Goal: Transaction & Acquisition: Purchase product/service

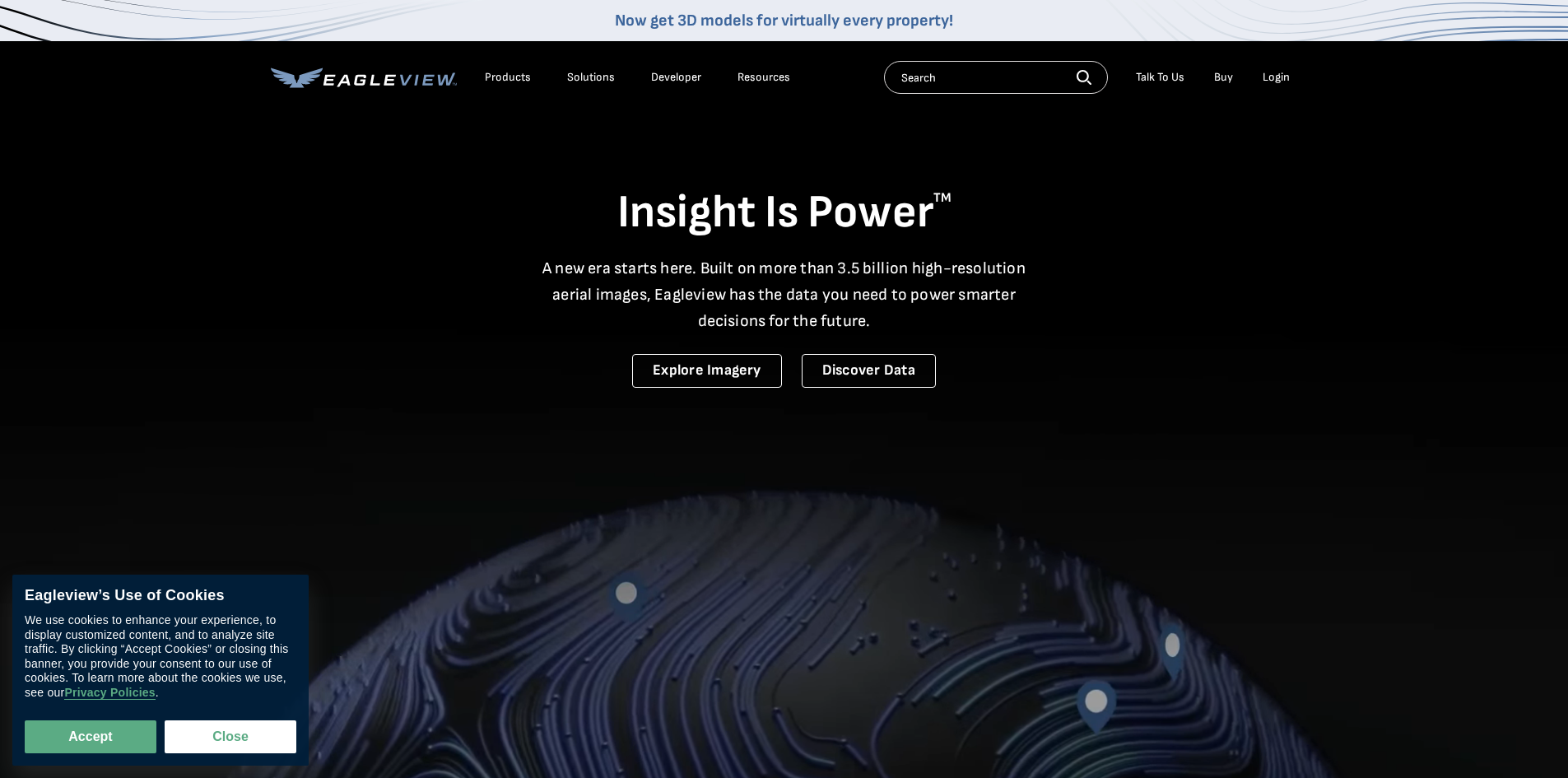
click at [1279, 76] on div "Login" at bounding box center [1277, 77] width 28 height 15
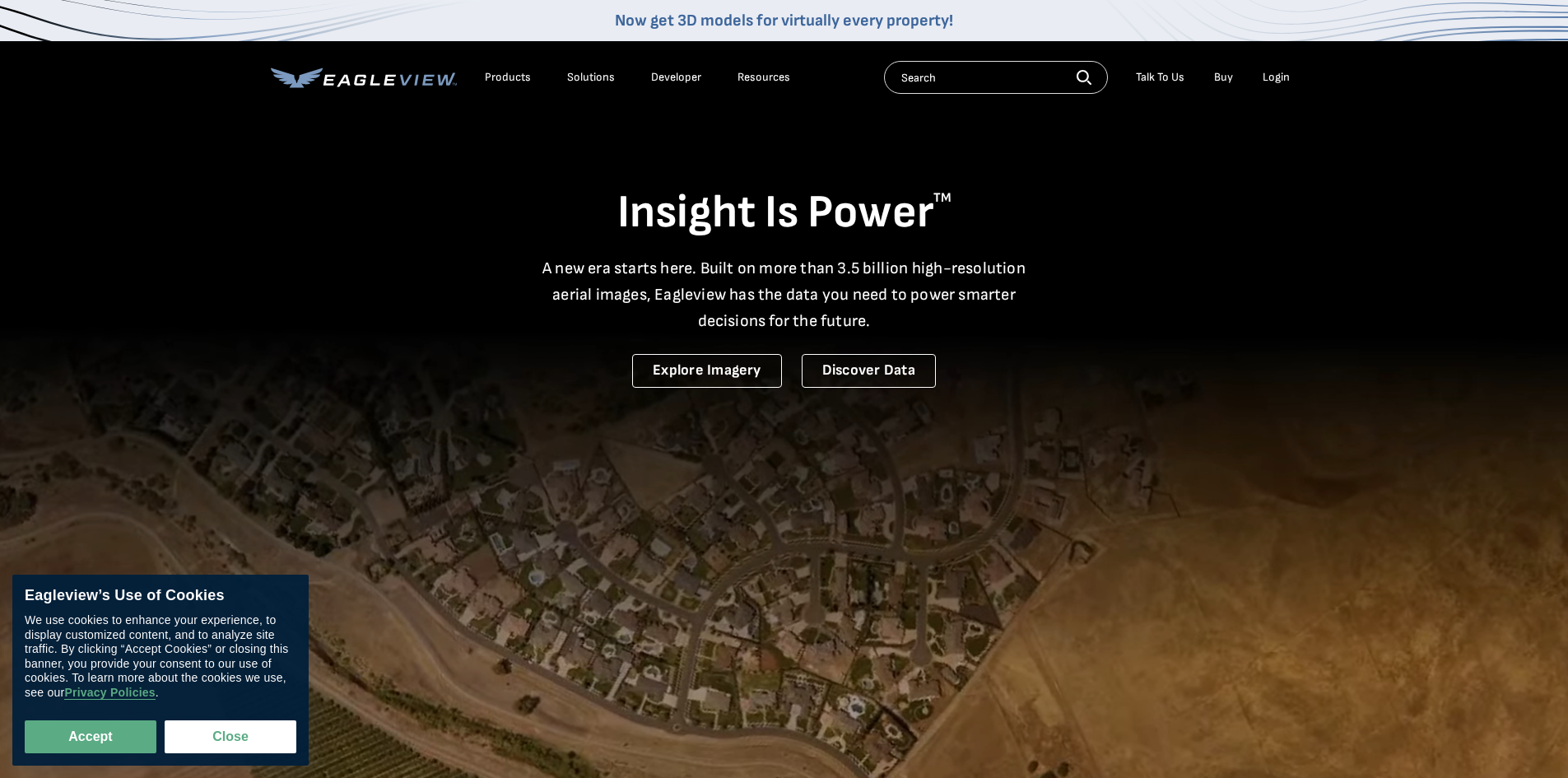
click at [1267, 78] on div "Login" at bounding box center [1277, 77] width 28 height 15
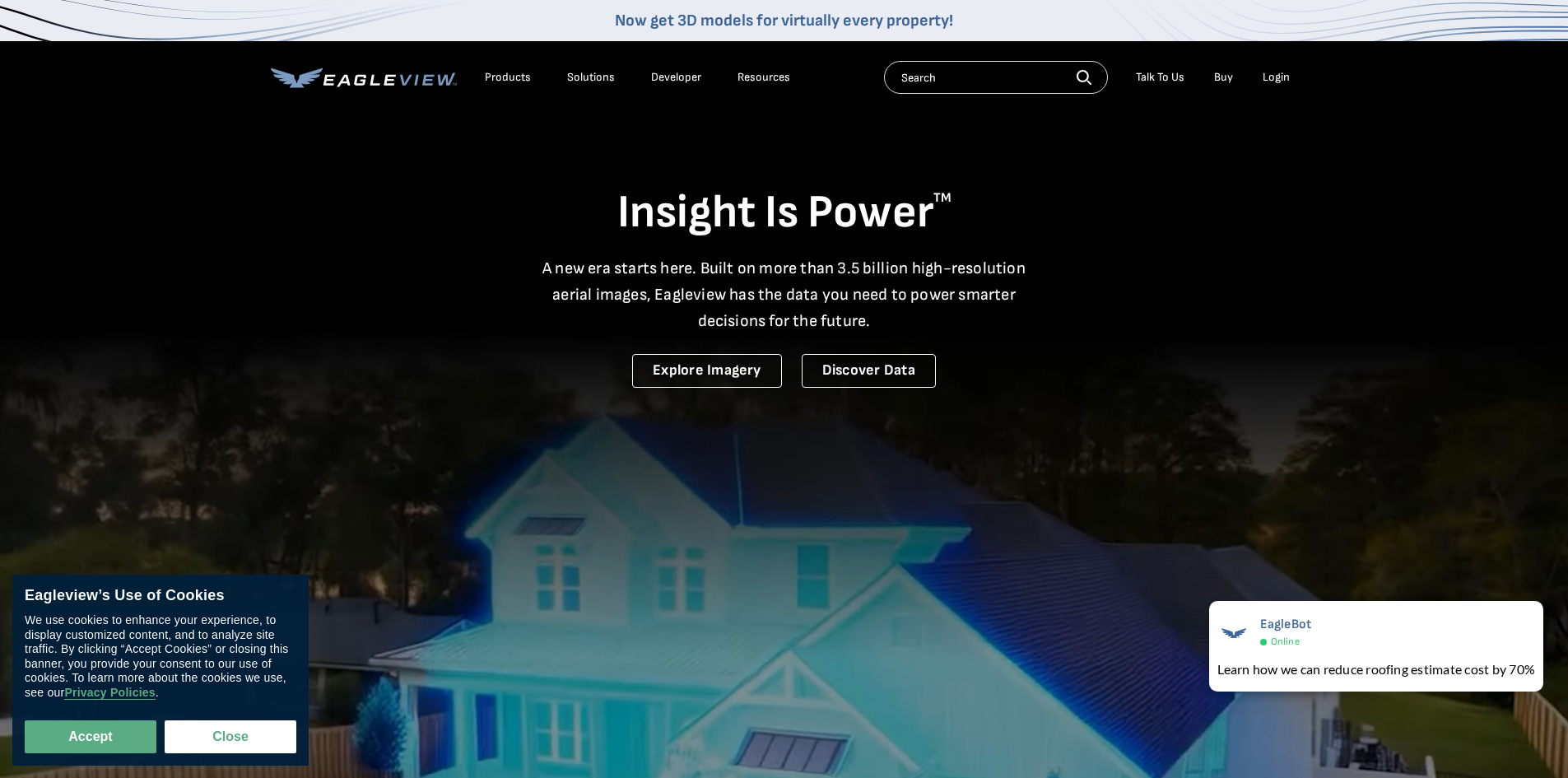
click at [1272, 76] on div "Login" at bounding box center [1277, 77] width 28 height 15
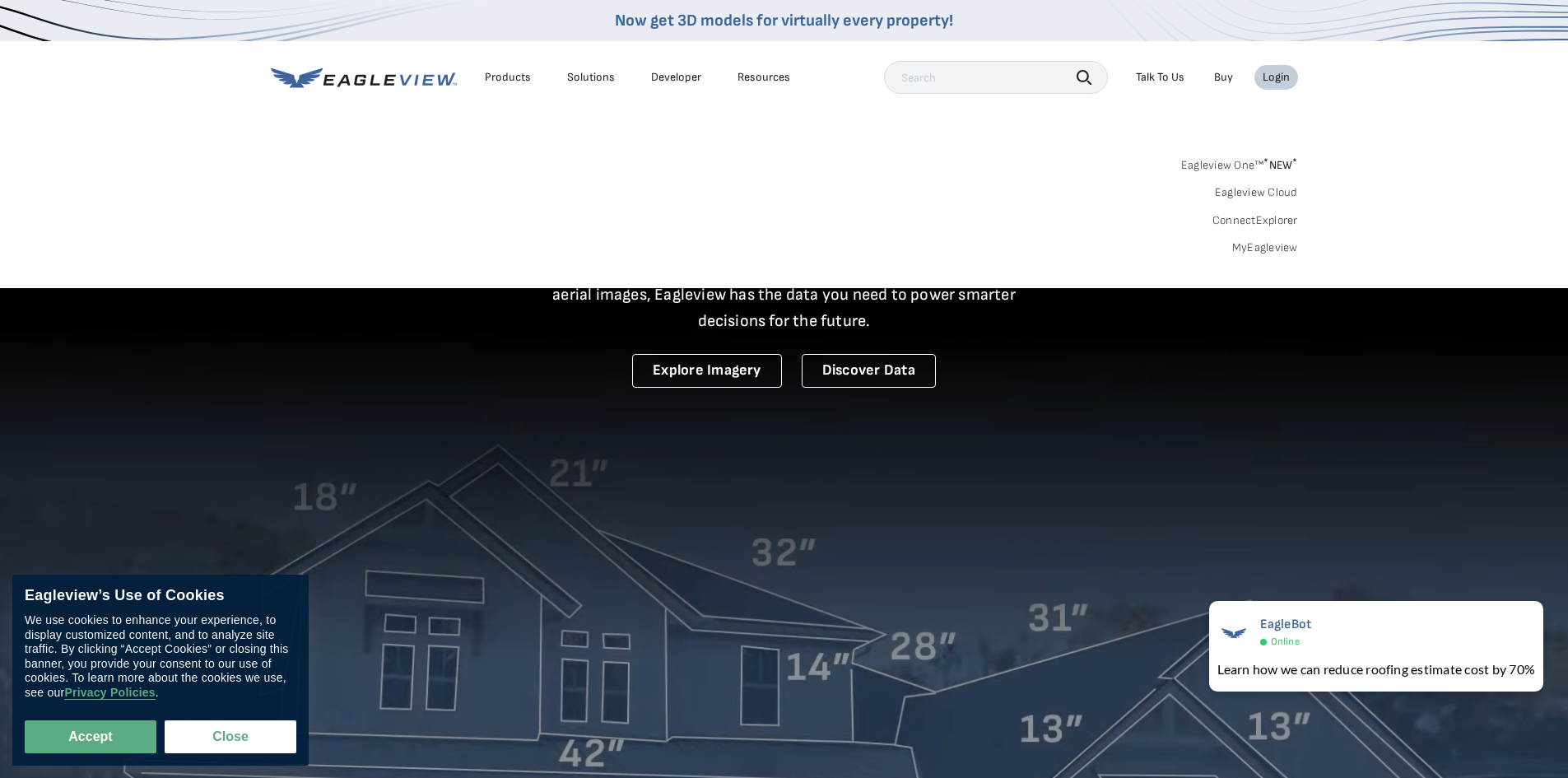
click at [1264, 243] on link "MyEagleview" at bounding box center [1266, 248] width 66 height 15
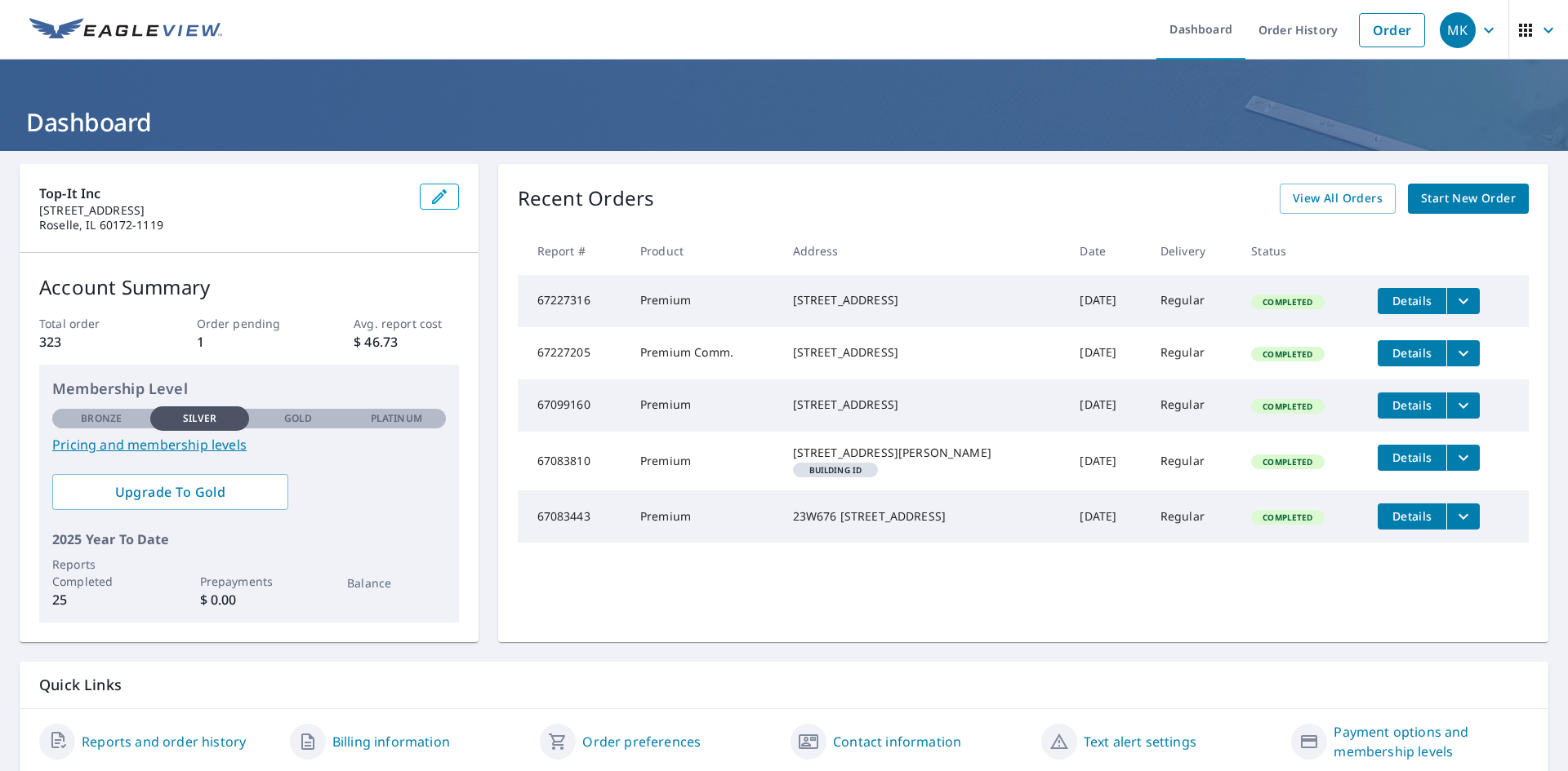
click at [1435, 200] on span "Start New Order" at bounding box center [1468, 198] width 95 height 20
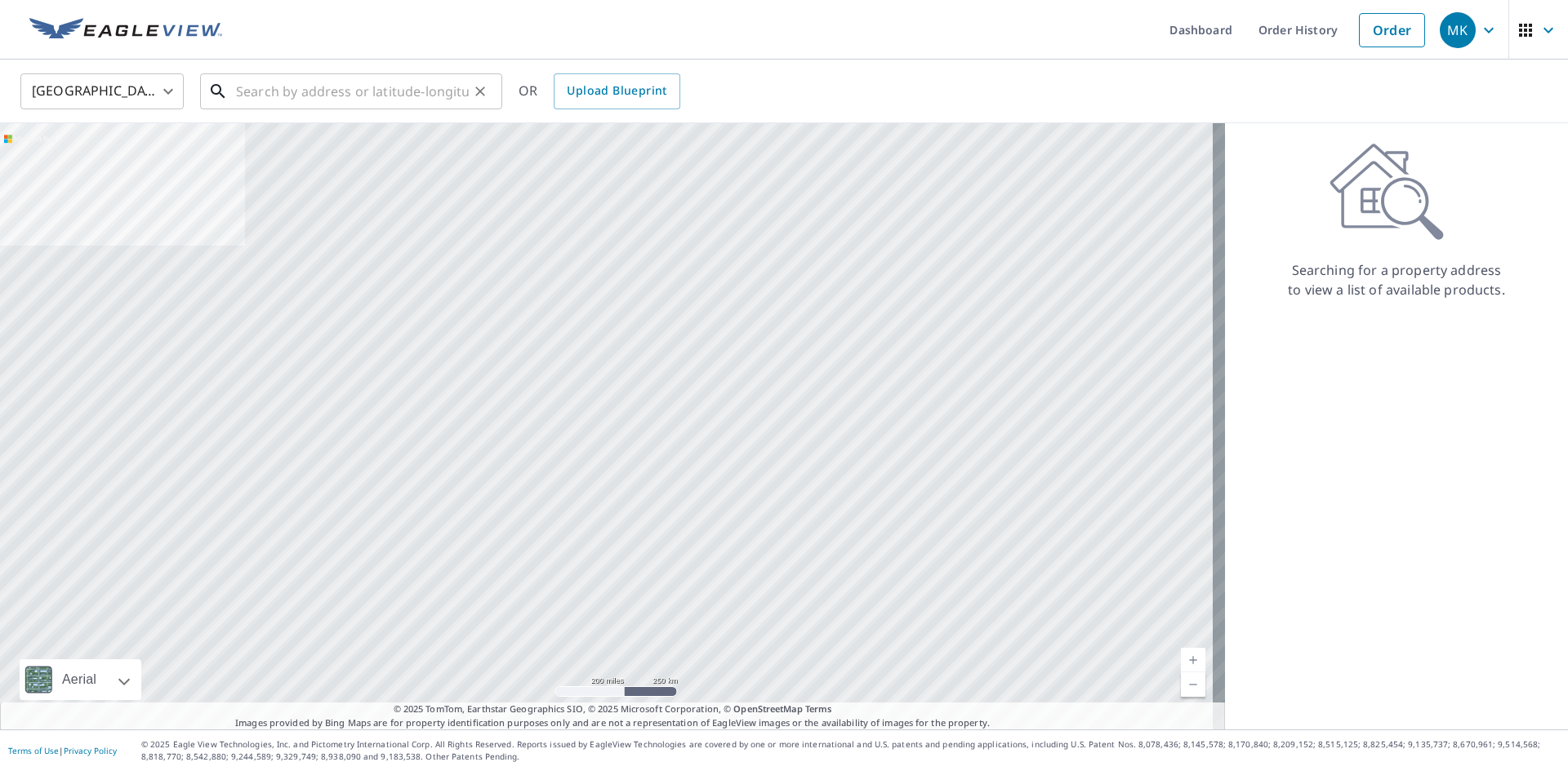
click at [385, 90] on input "text" at bounding box center [352, 91] width 233 height 46
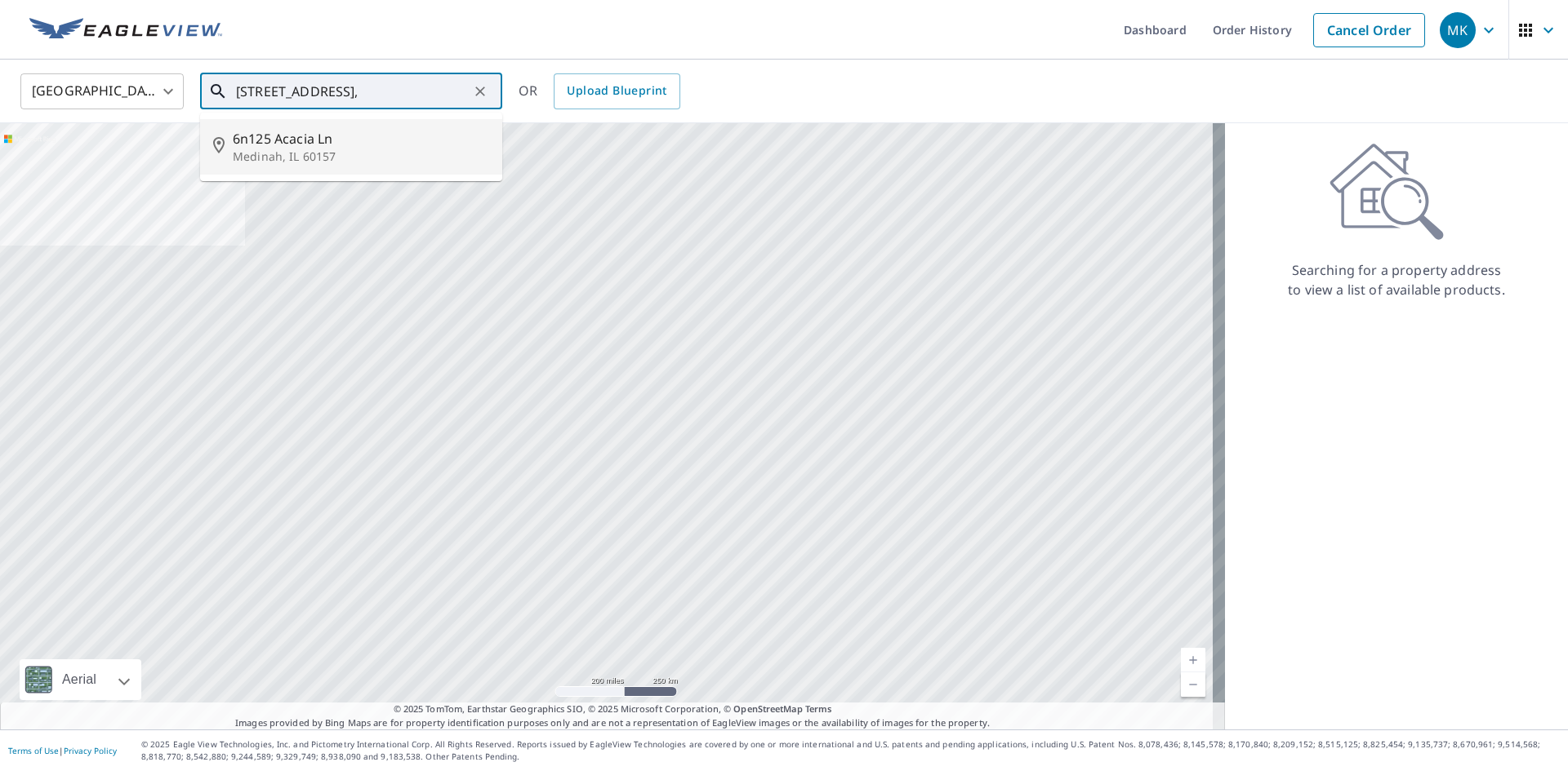
click at [256, 138] on span "6n125 Acacia Ln" at bounding box center [361, 139] width 257 height 20
type input "6n125 Acacia Ln Medinah, IL 60157"
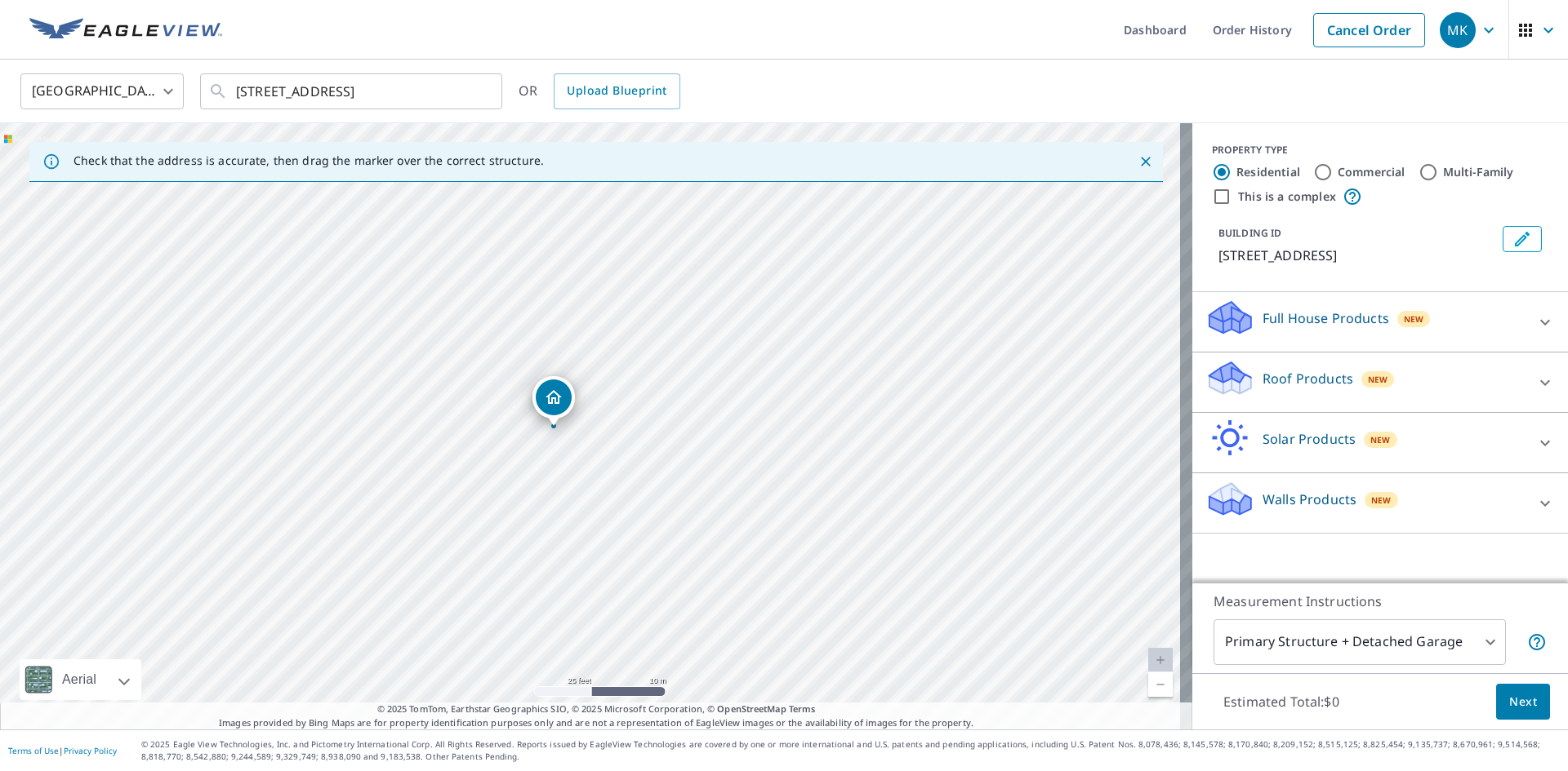
click at [1288, 386] on p "Roof Products" at bounding box center [1308, 379] width 91 height 20
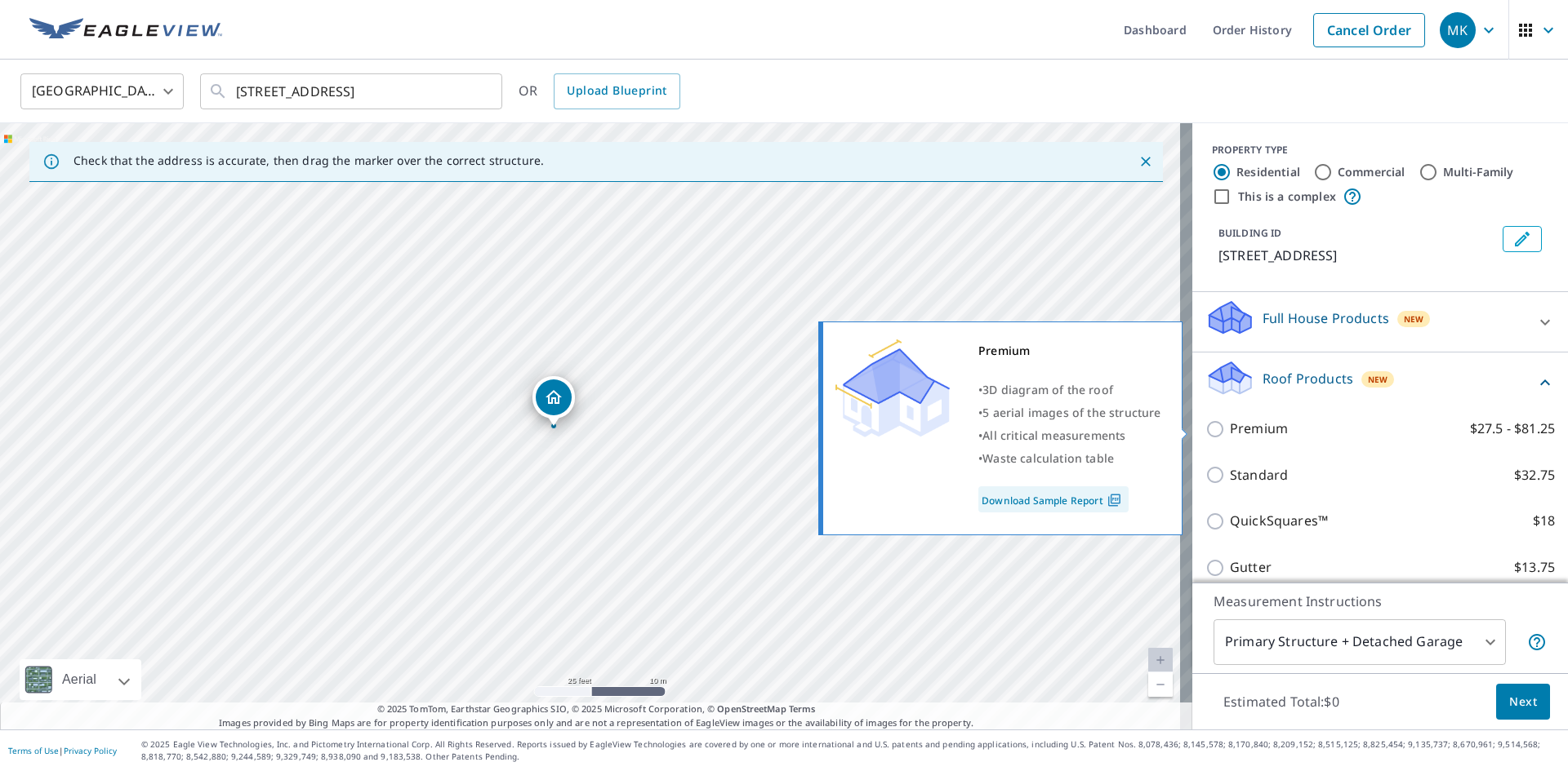
click at [1230, 429] on p "Premium" at bounding box center [1259, 429] width 58 height 20
click at [1230, 429] on input "Premium $27.5 - $81.25" at bounding box center [1217, 430] width 25 height 20
checkbox input "true"
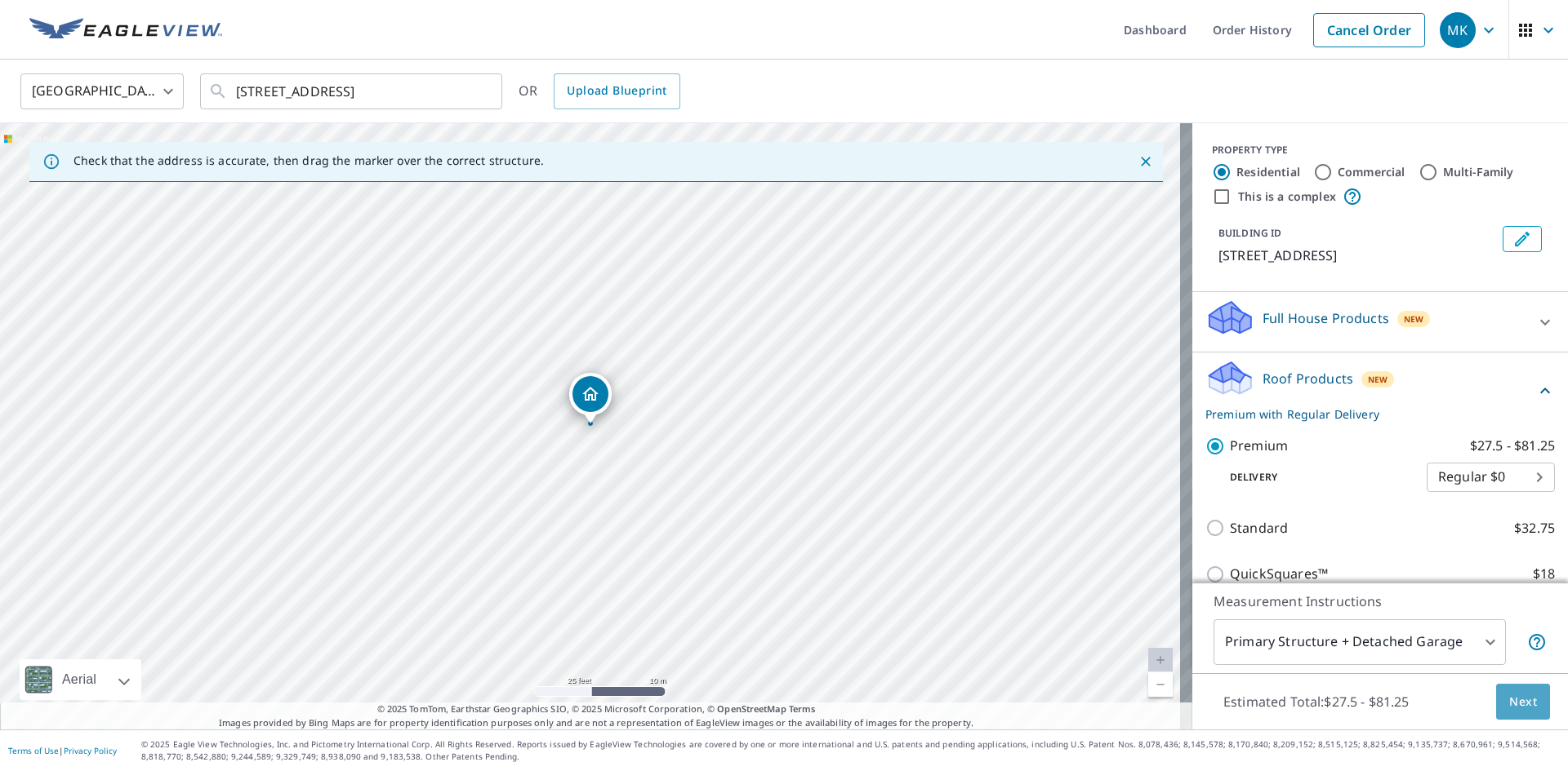
click at [1515, 697] on span "Next" at bounding box center [1522, 702] width 27 height 20
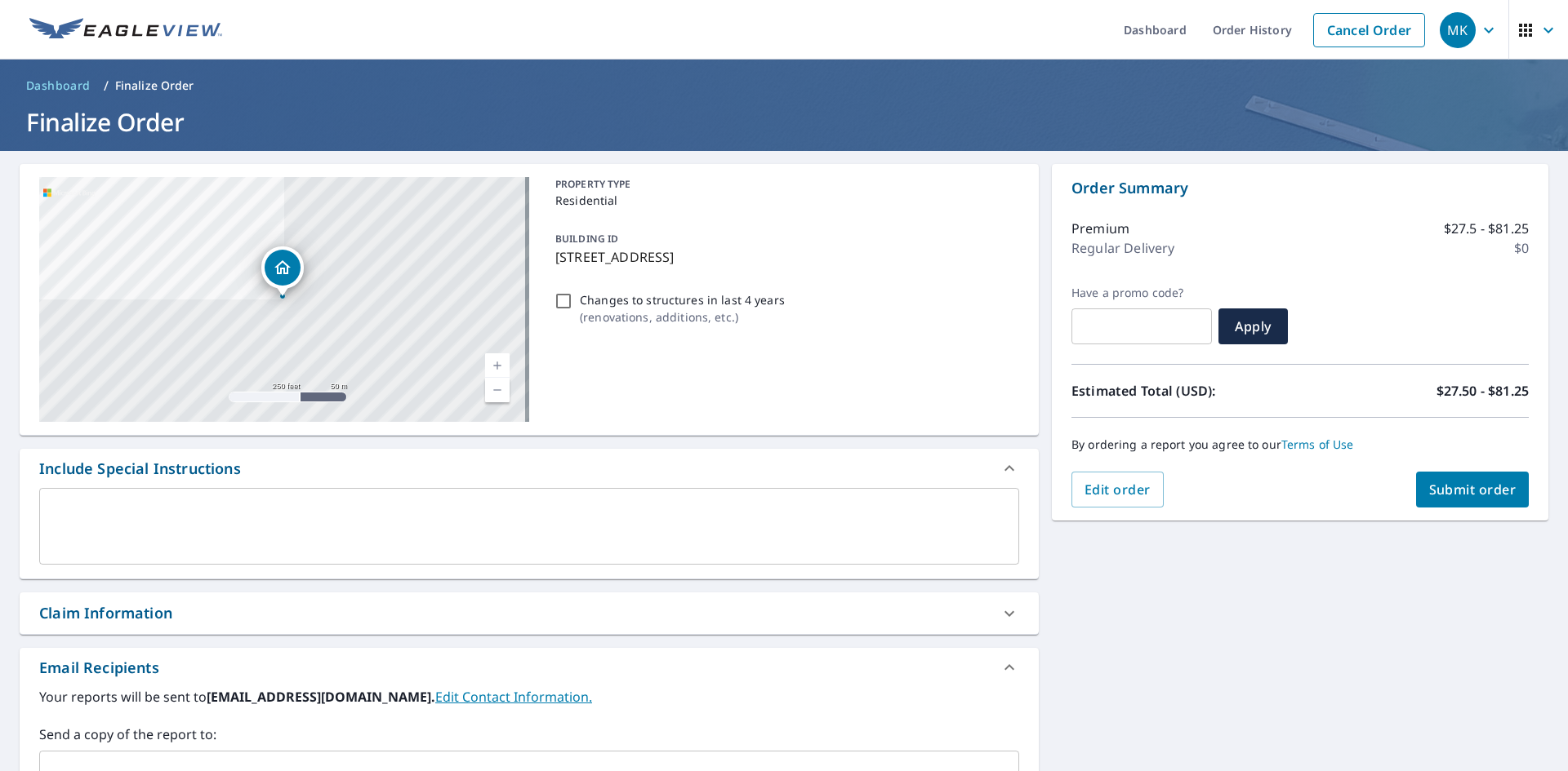
click at [1429, 492] on span "Submit order" at bounding box center [1472, 490] width 87 height 18
checkbox input "true"
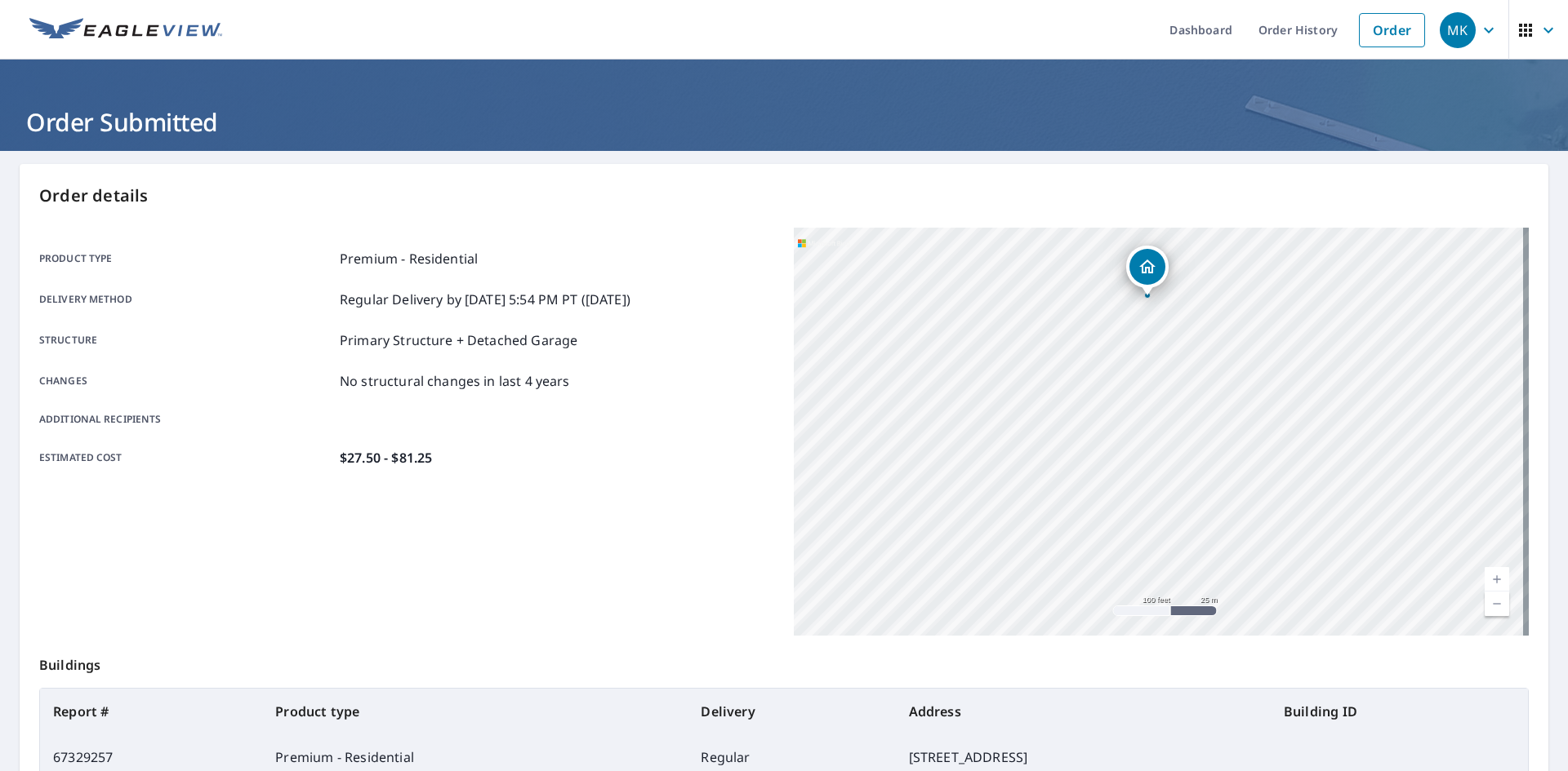
click at [1479, 27] on icon "button" at bounding box center [1489, 30] width 20 height 20
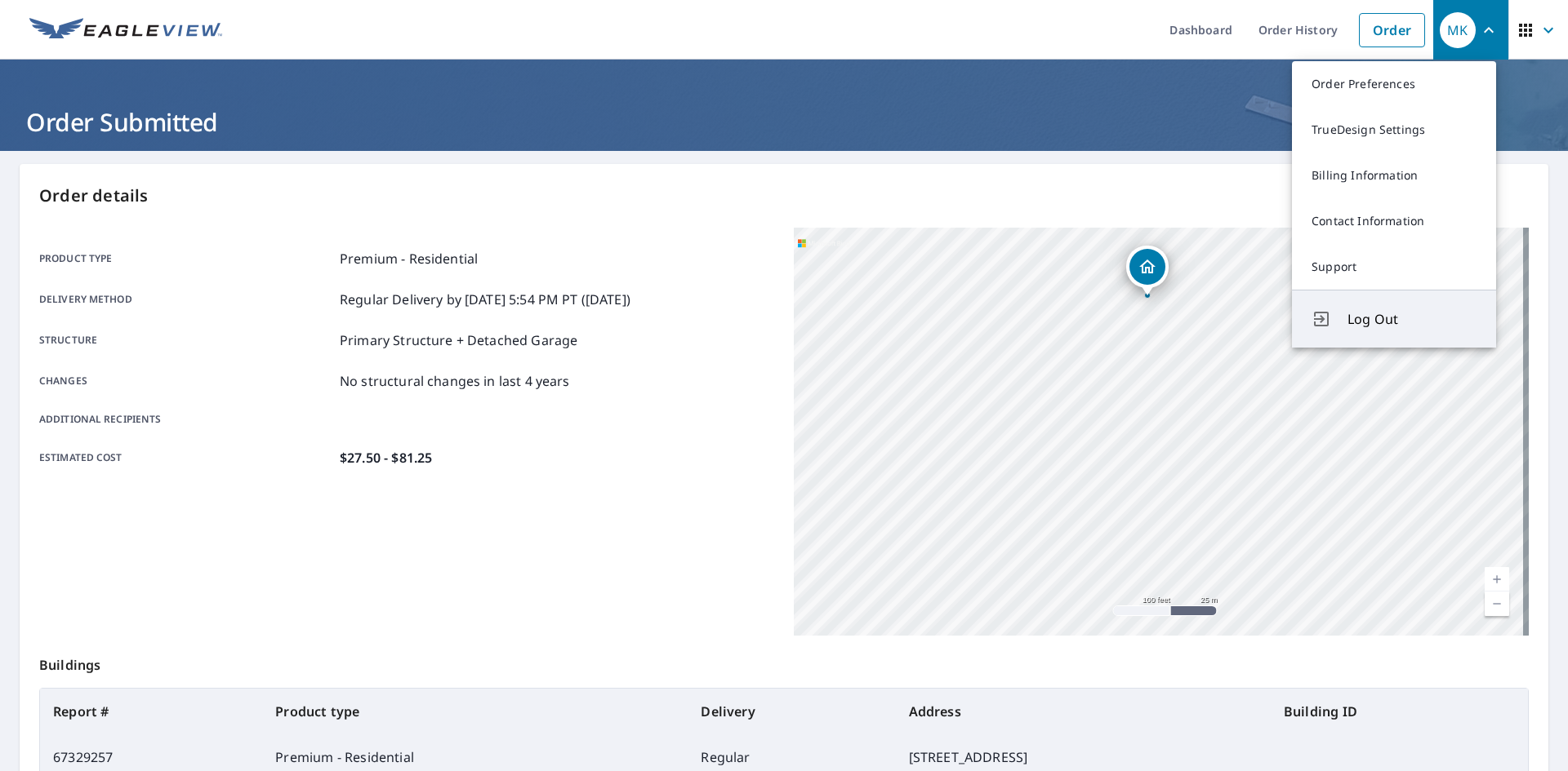
click at [1389, 308] on button "Log Out" at bounding box center [1394, 319] width 204 height 58
